Goal: Task Accomplishment & Management: Use online tool/utility

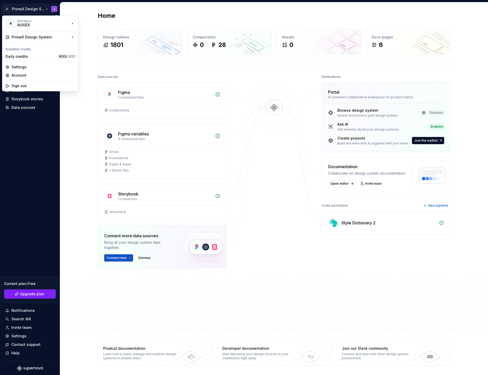
click at [35, 11] on html "A PrimeX Design System J Home Documentation Analytics Code automation Design sy…" at bounding box center [244, 187] width 488 height 375
click at [89, 47] on div "Trading App" at bounding box center [110, 46] width 47 height 5
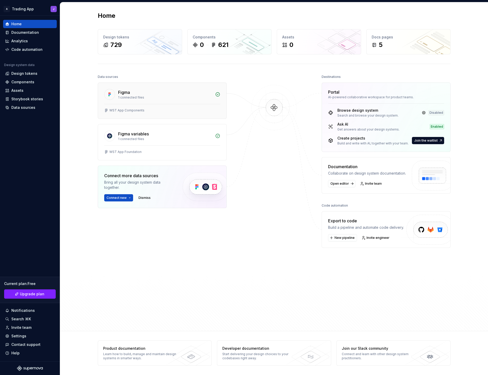
click at [173, 96] on div "1 connected files" at bounding box center [165, 98] width 94 height 4
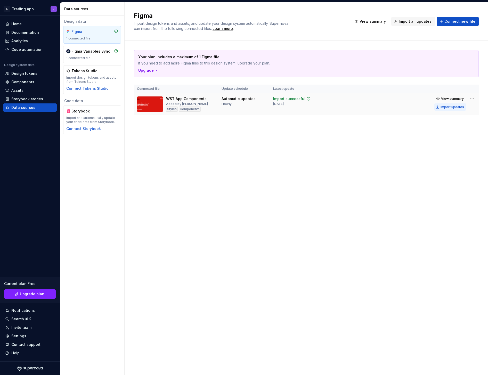
click at [449, 108] on div "Import updates" at bounding box center [452, 107] width 23 height 4
click at [215, 132] on div "Your plan includes a maximum of 1 Figma file If you need to add more Figma file…" at bounding box center [306, 88] width 345 height 94
